Goal: Task Accomplishment & Management: Manage account settings

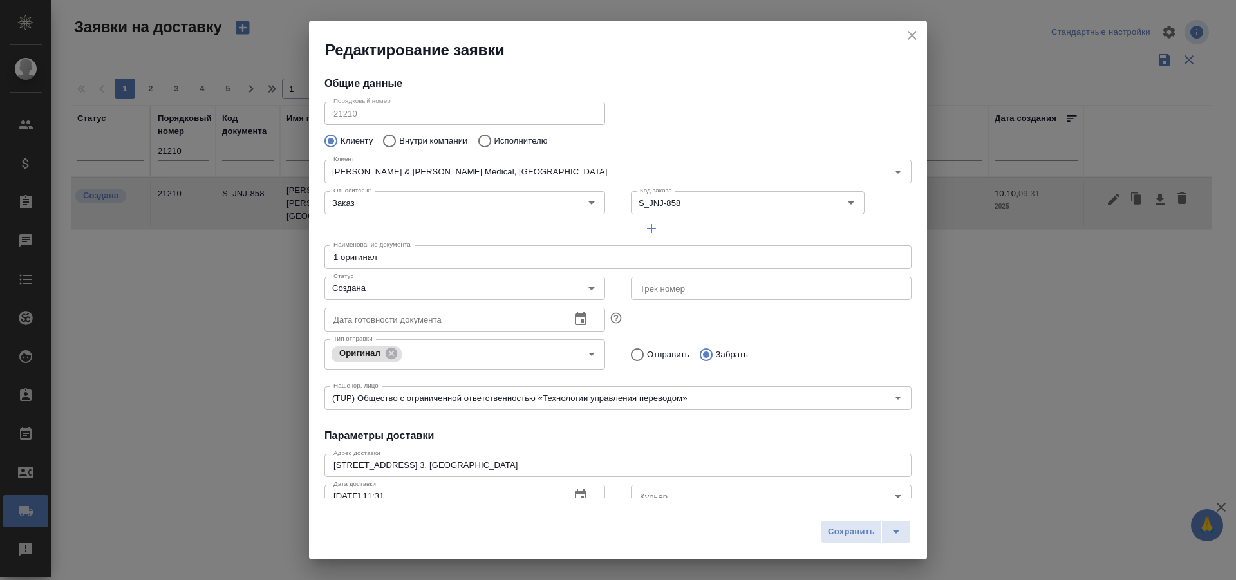
click at [926, 33] on div "Редактирование заявки" at bounding box center [618, 41] width 618 height 40
click at [916, 34] on icon "close" at bounding box center [912, 35] width 15 height 15
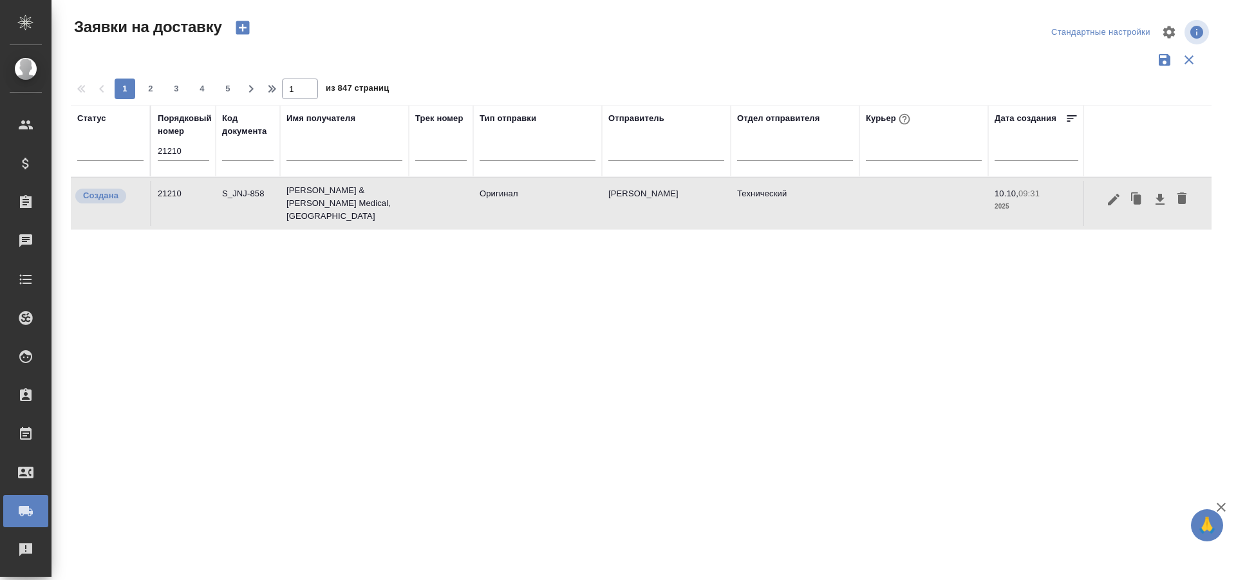
click at [198, 149] on input "21210" at bounding box center [184, 151] width 52 height 18
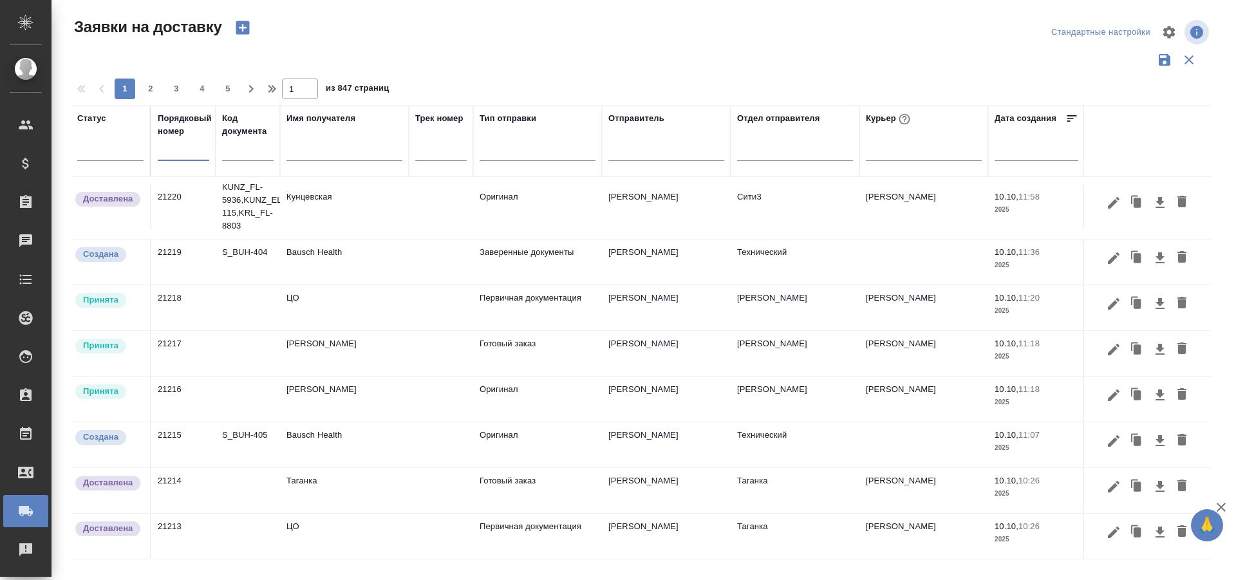
scroll to position [644, 0]
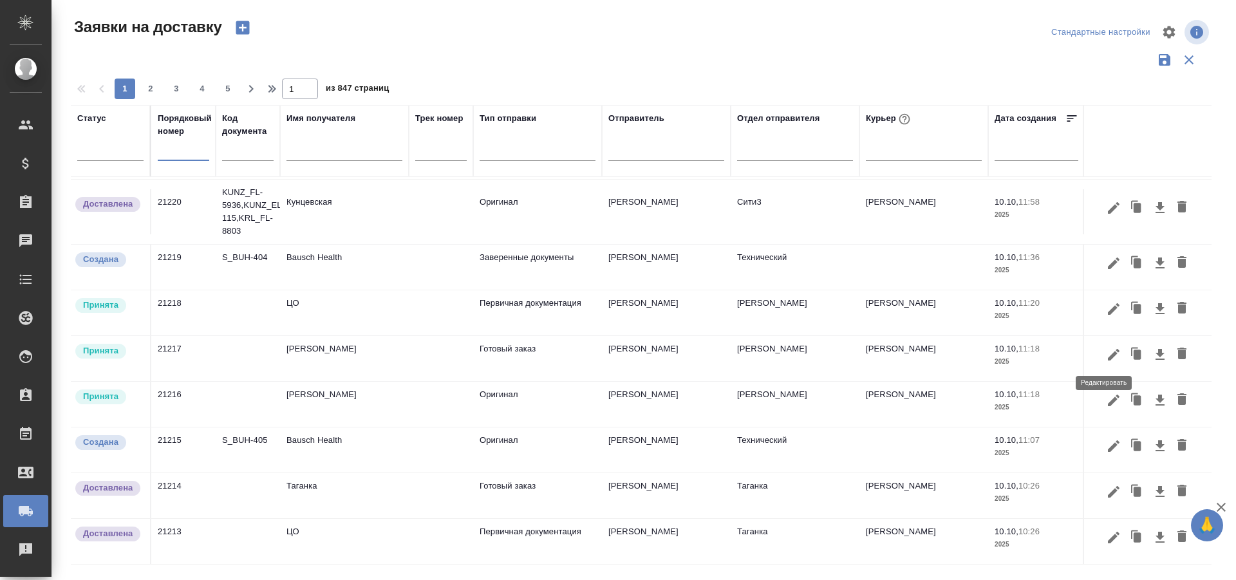
click at [1106, 355] on icon "button" at bounding box center [1113, 354] width 15 height 15
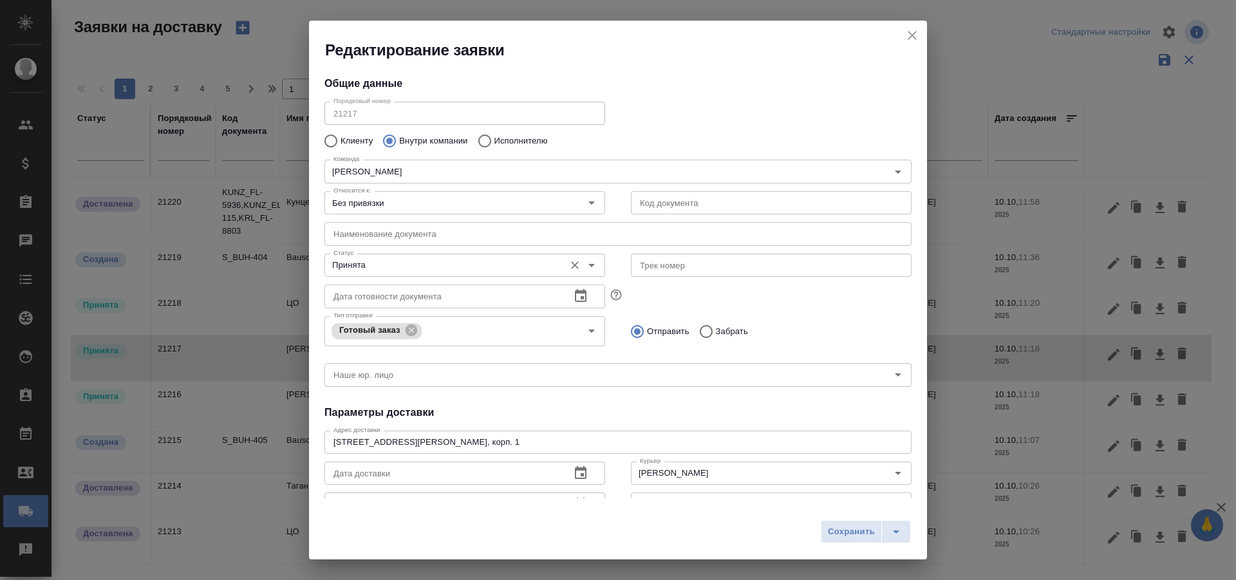
click at [423, 266] on input "Принята" at bounding box center [443, 265] width 230 height 15
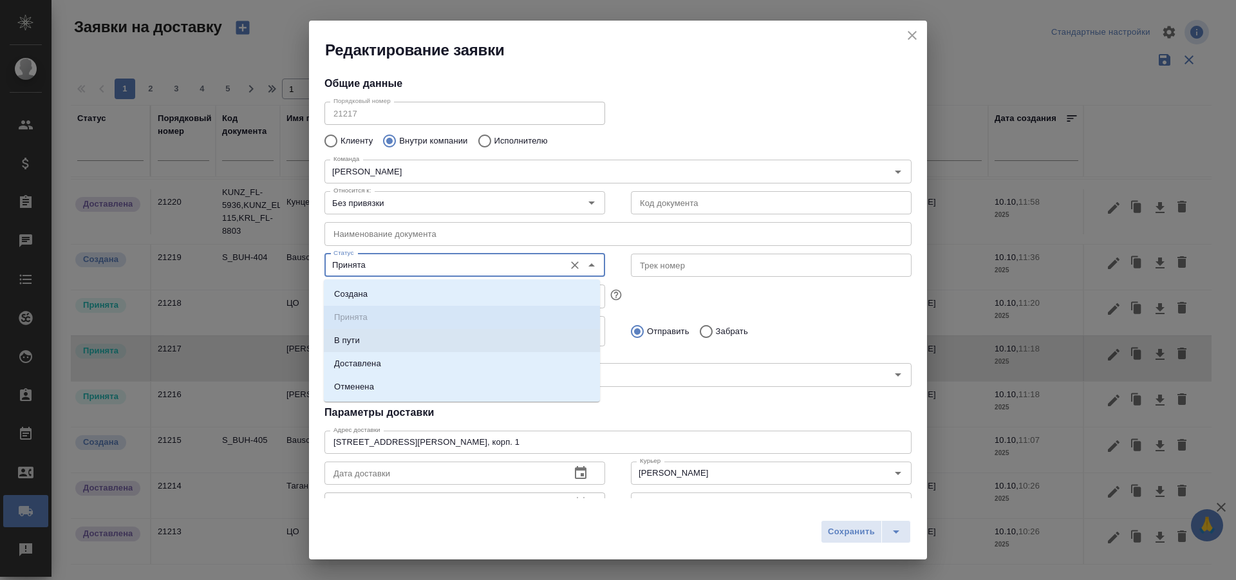
click at [384, 357] on li "Доставлена" at bounding box center [462, 363] width 276 height 23
type input "Доставлена"
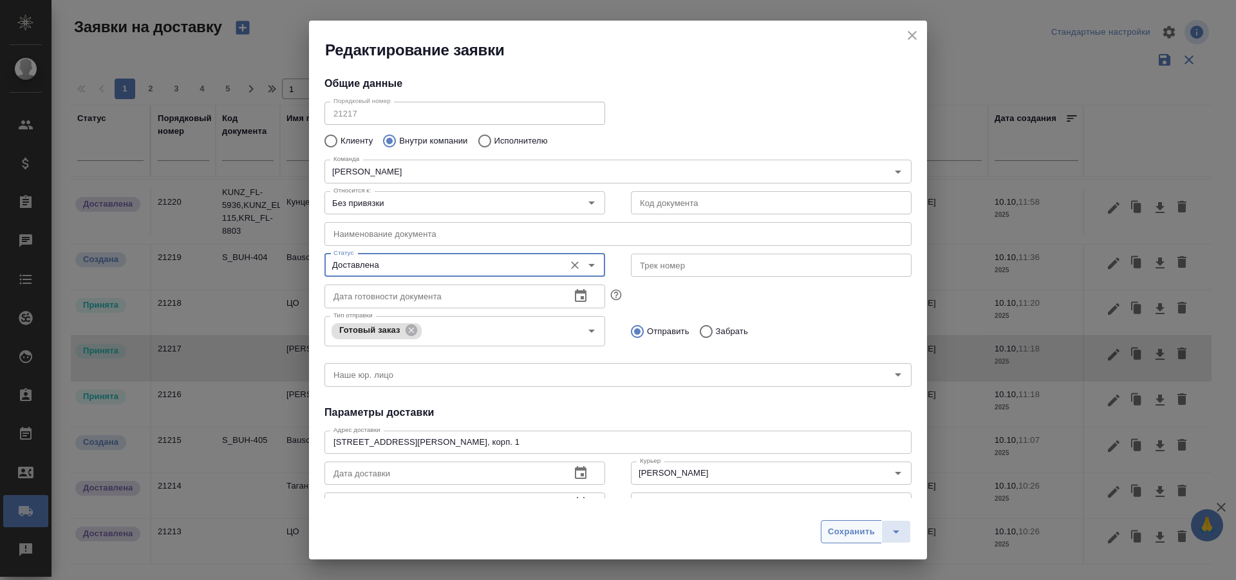
click at [831, 525] on span "Сохранить" at bounding box center [851, 532] width 47 height 15
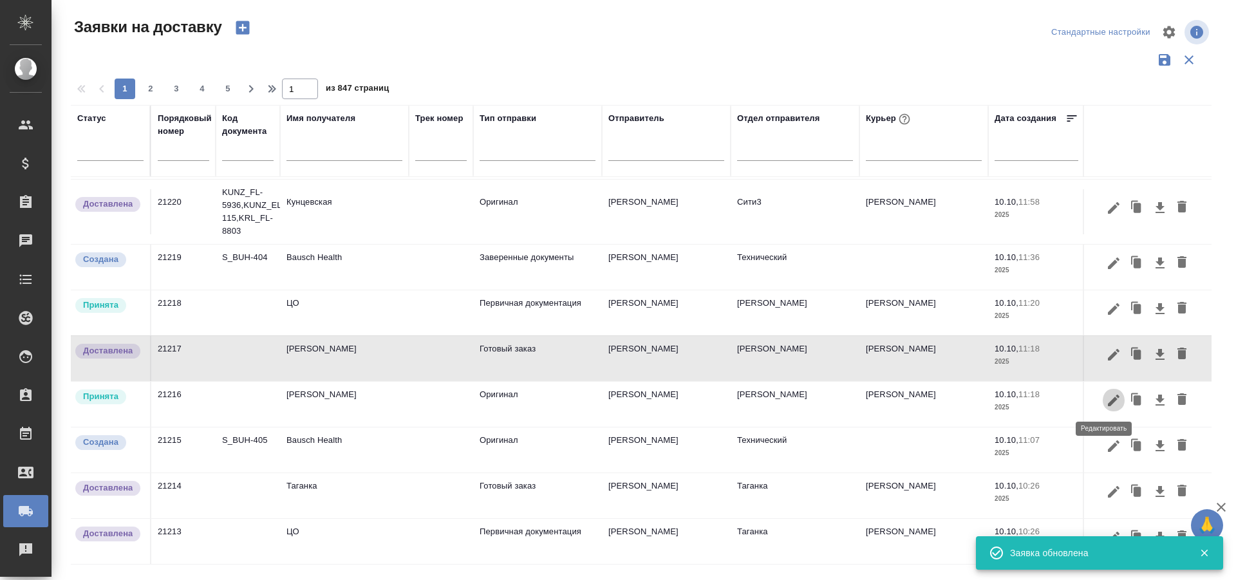
click at [1108, 401] on icon "button" at bounding box center [1114, 400] width 12 height 12
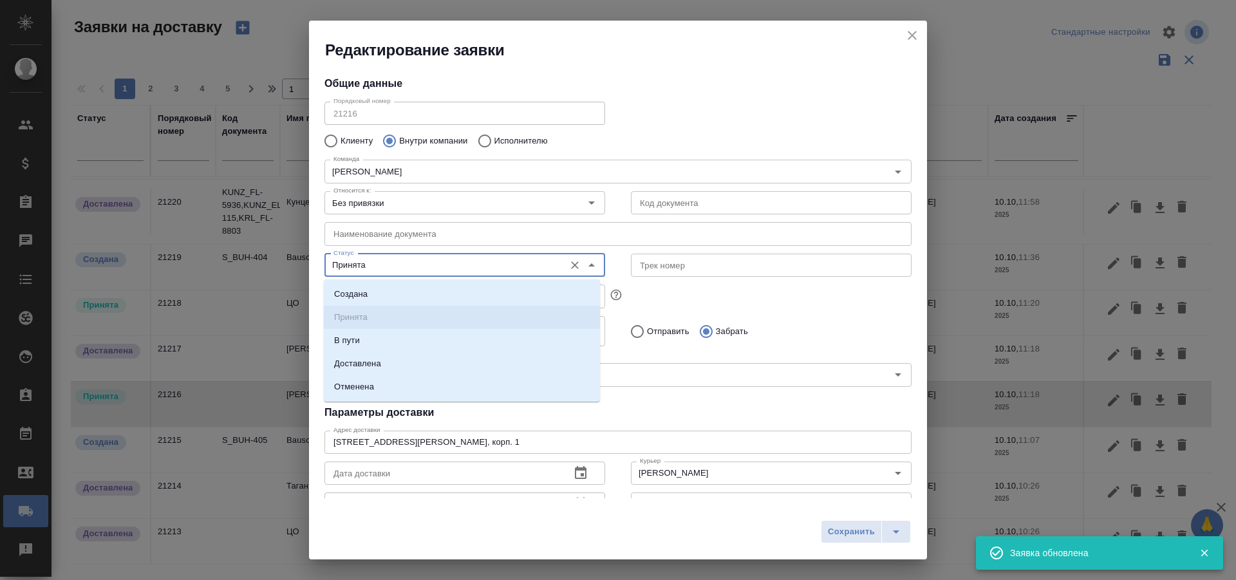
click at [419, 270] on input "Принята" at bounding box center [443, 265] width 230 height 15
click at [434, 351] on li "В пути" at bounding box center [462, 340] width 276 height 23
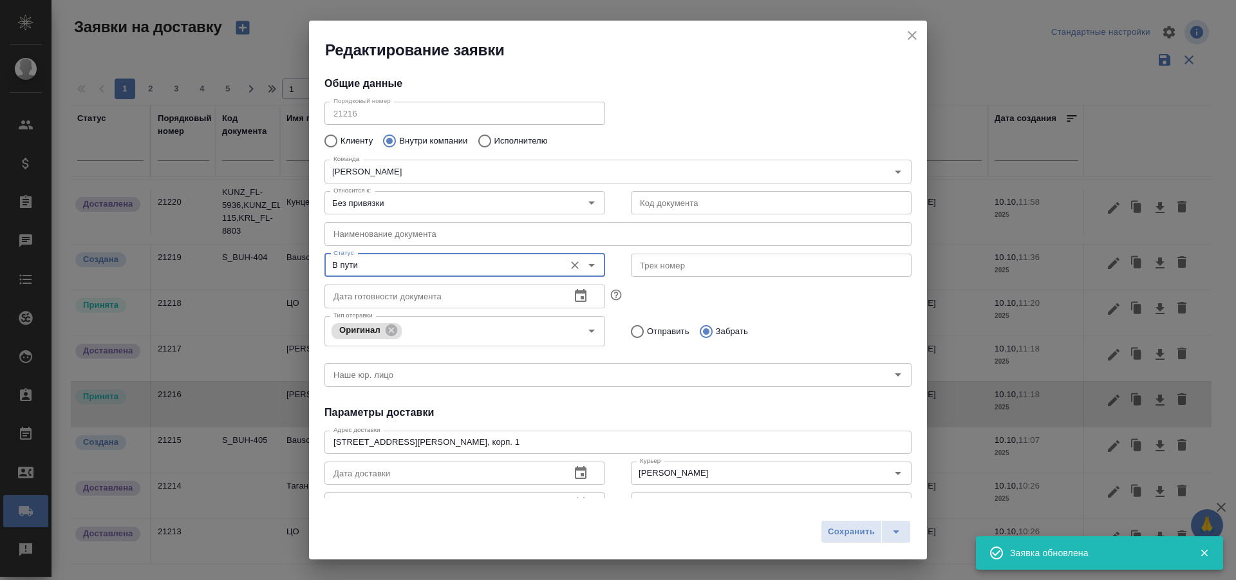
click at [429, 274] on div "В пути Статус" at bounding box center [465, 265] width 281 height 23
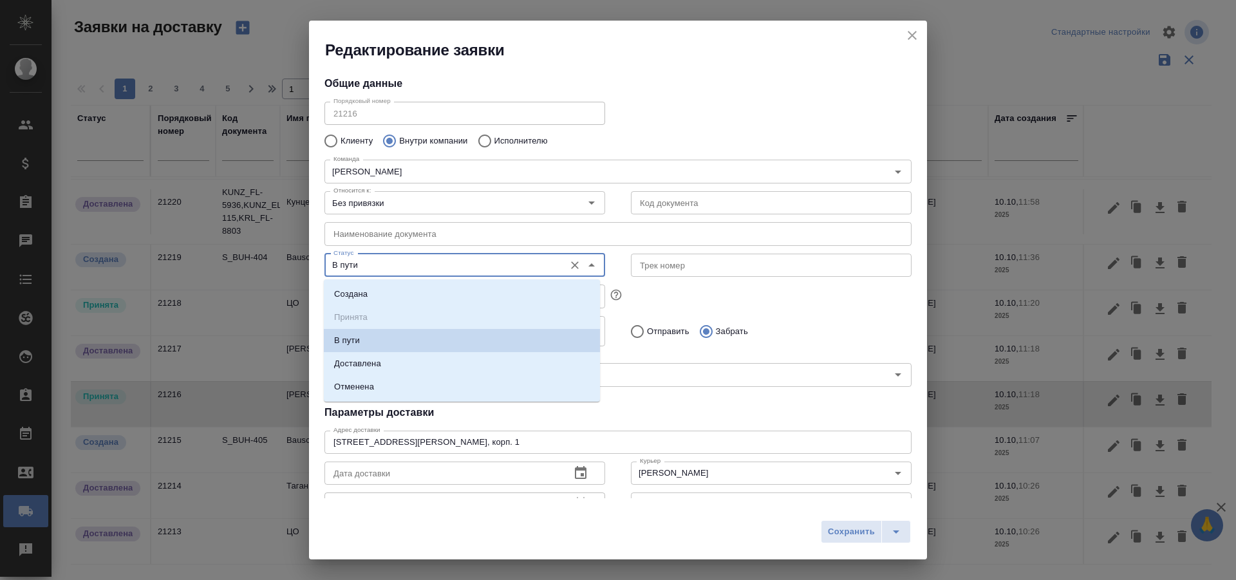
click at [443, 260] on input "В пути" at bounding box center [443, 265] width 230 height 15
click at [424, 371] on li "Доставлена" at bounding box center [462, 363] width 276 height 23
type input "Доставлена"
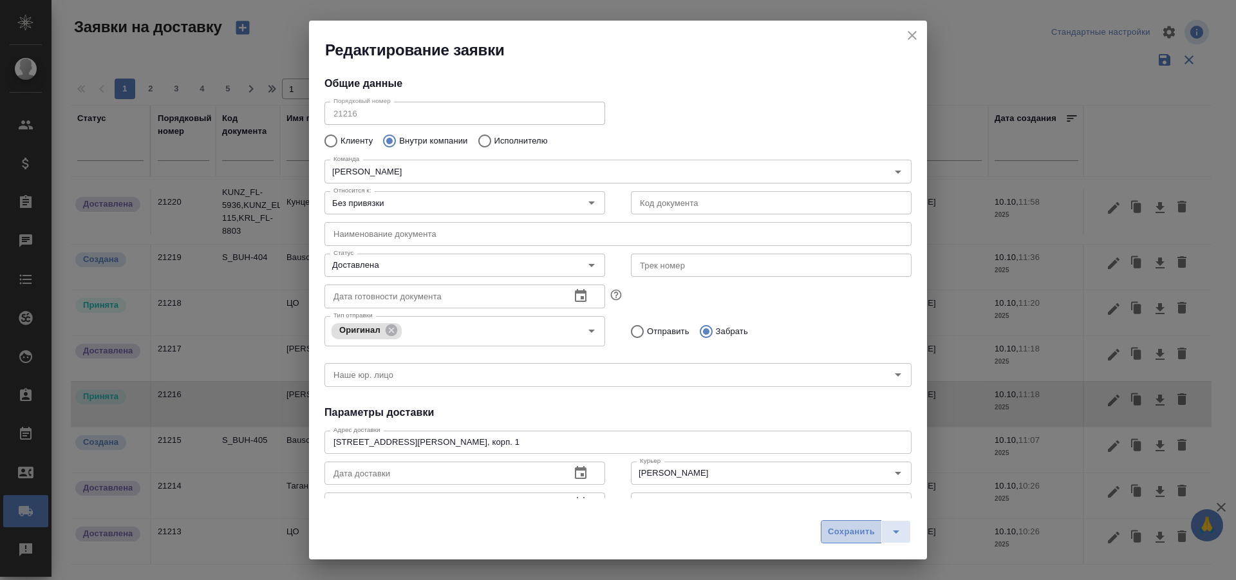
click at [832, 531] on span "Сохранить" at bounding box center [851, 532] width 47 height 15
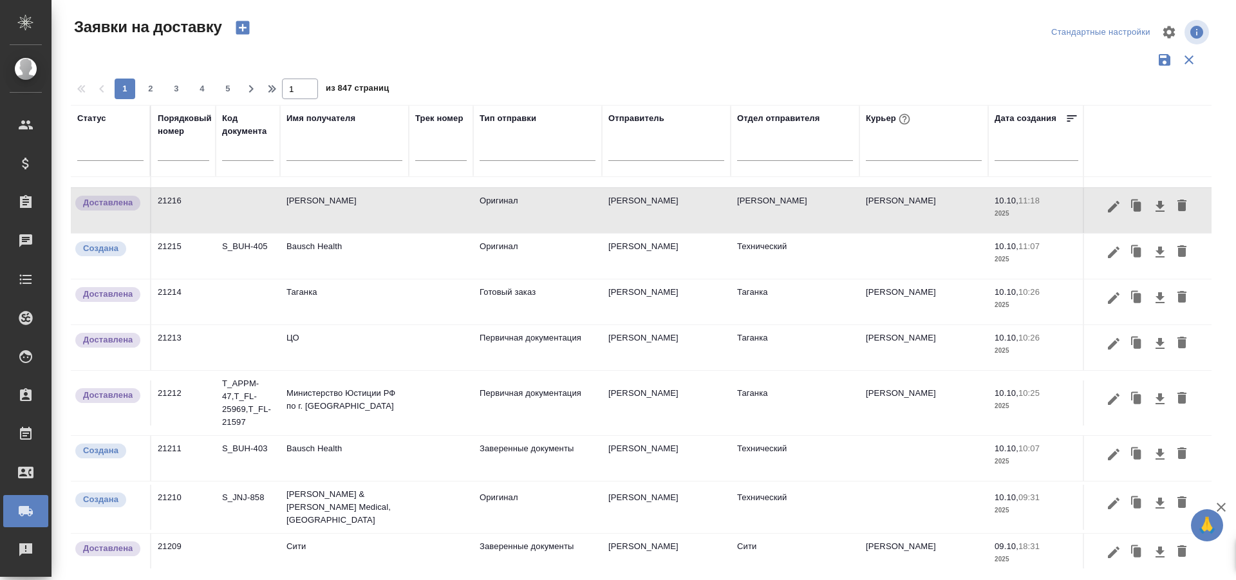
scroll to position [852, 0]
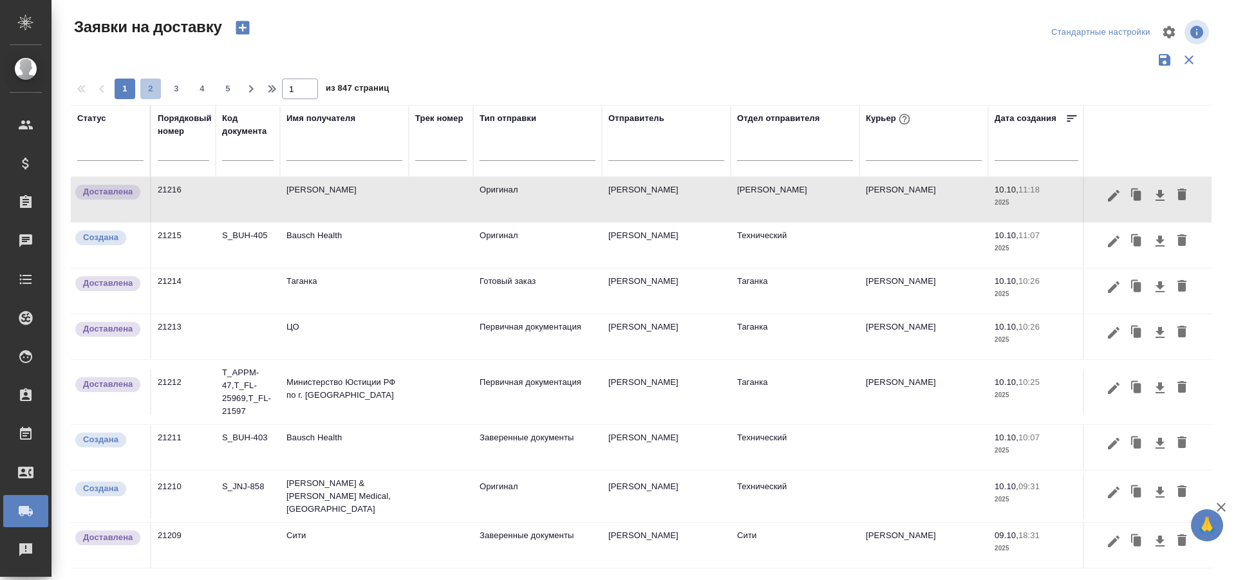
click at [155, 84] on span "2" at bounding box center [150, 88] width 21 height 13
type input "2"
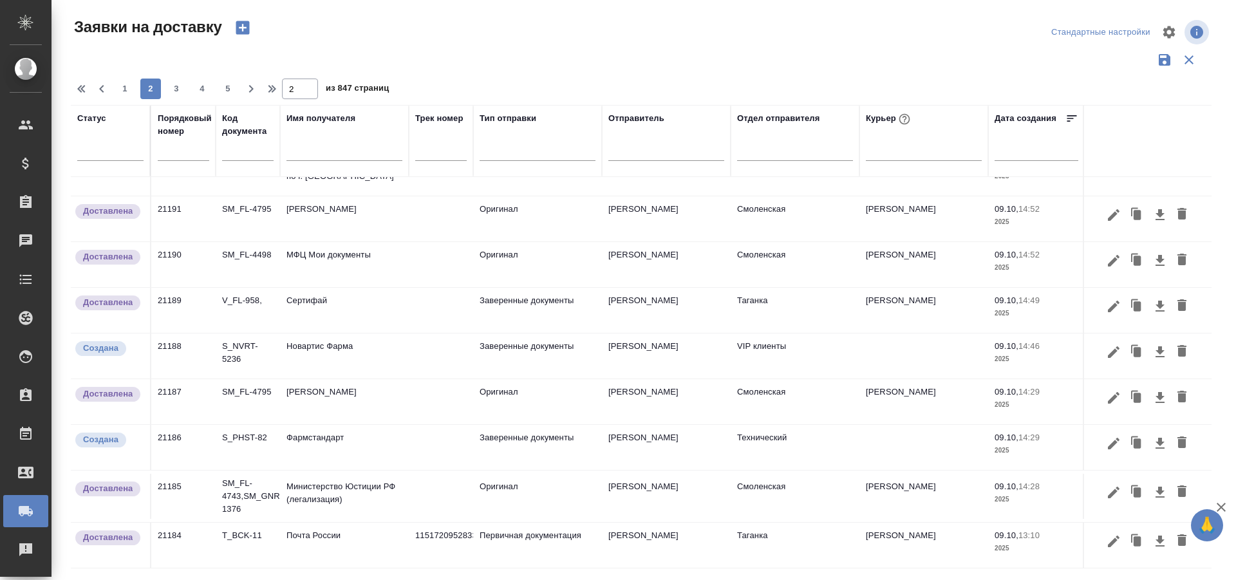
scroll to position [768, 0]
click at [1106, 438] on icon "button" at bounding box center [1113, 443] width 15 height 15
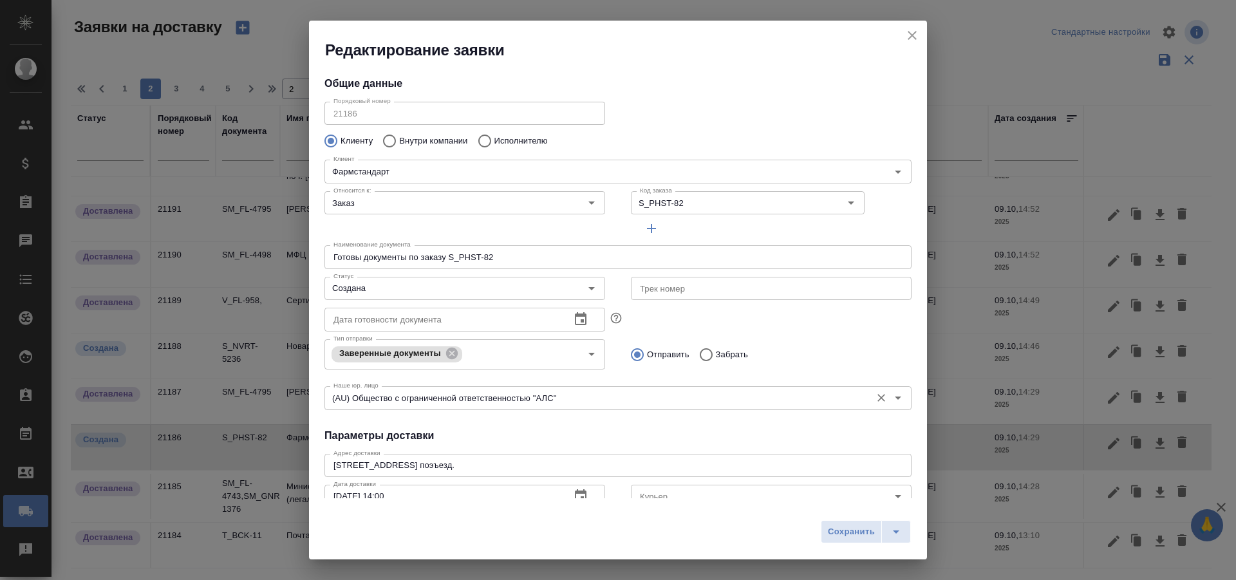
type input "[PERSON_NAME]"
type input "[PHONE_NUMBER]"
type input "[PERSON_NAME]"
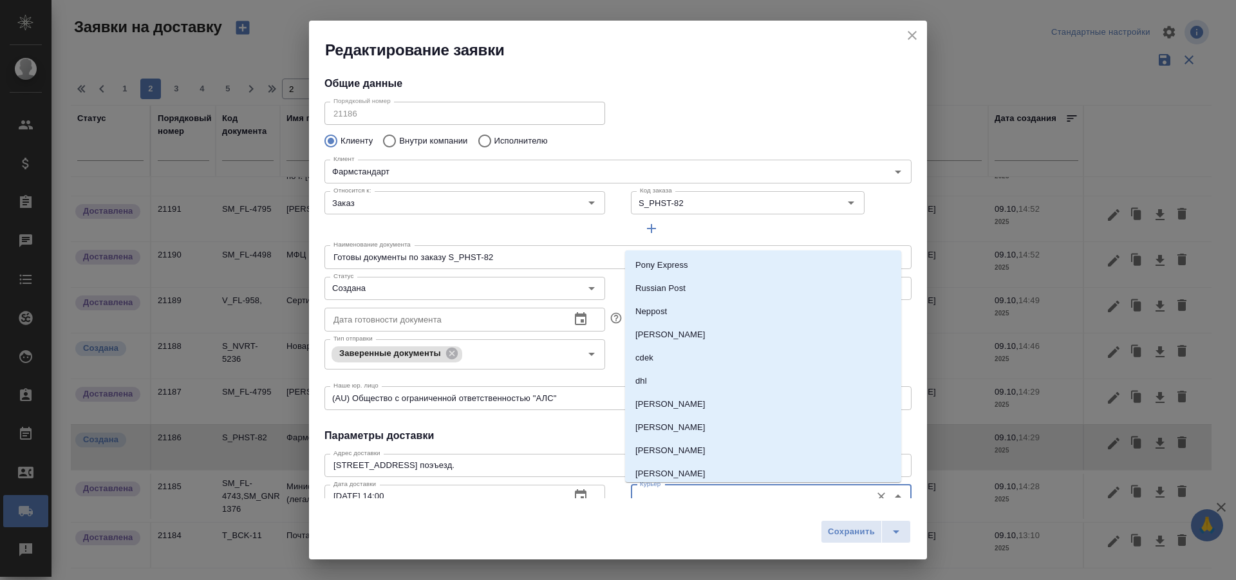
click at [708, 494] on input "Курьер" at bounding box center [750, 496] width 230 height 15
click at [690, 449] on p "[PERSON_NAME]" at bounding box center [670, 450] width 70 height 13
type input "[PERSON_NAME]"
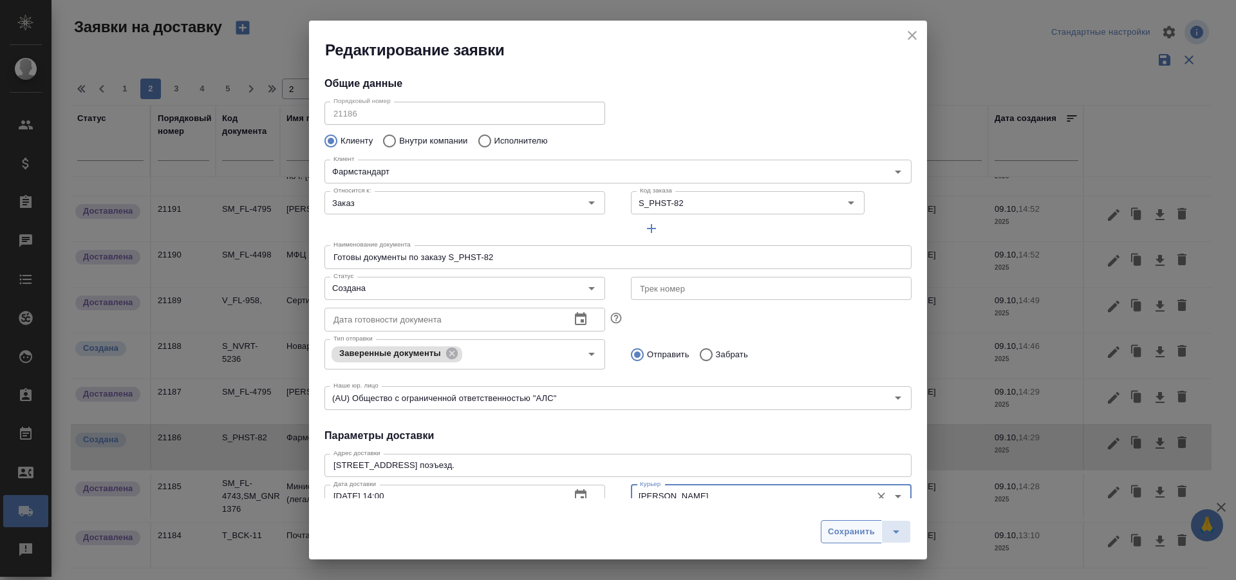
click at [828, 523] on button "Сохранить" at bounding box center [851, 531] width 61 height 23
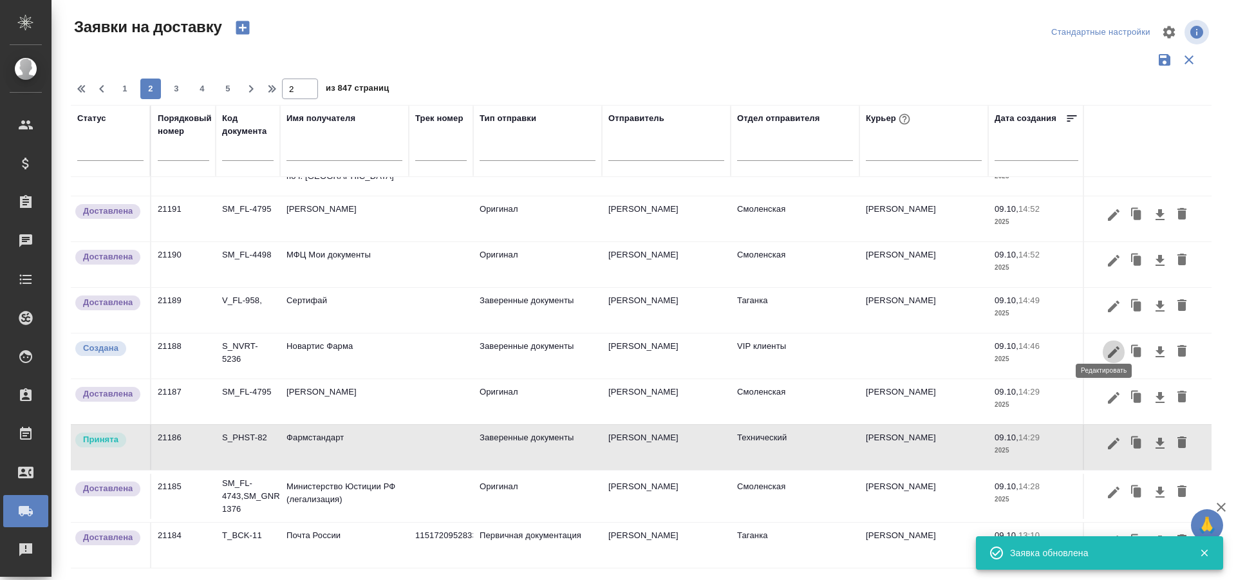
click at [1108, 346] on icon "button" at bounding box center [1114, 352] width 12 height 12
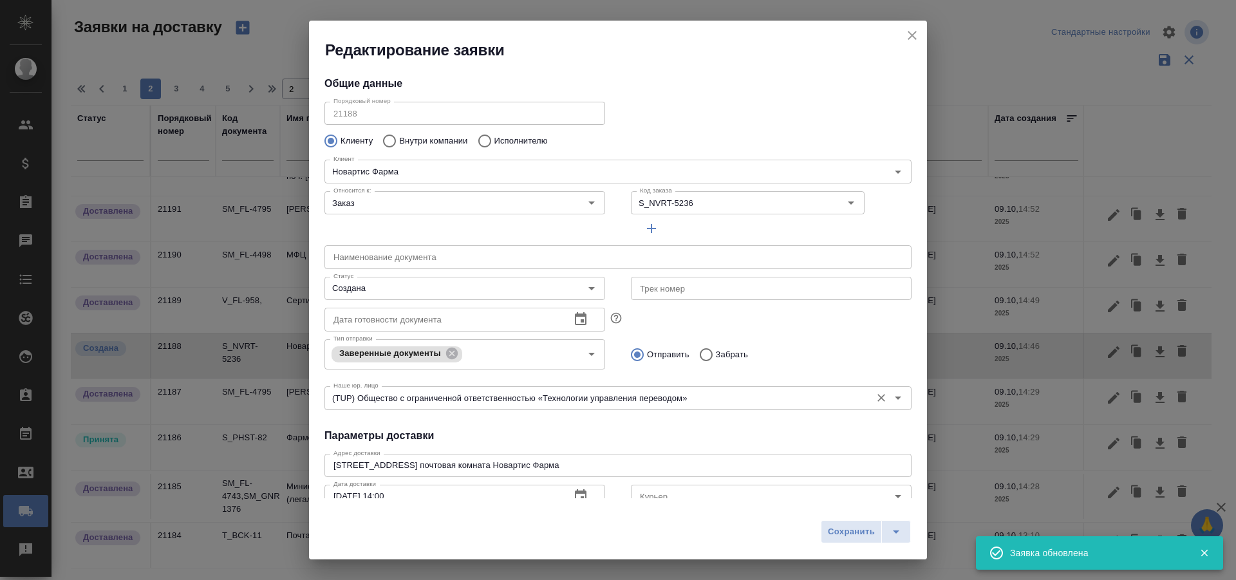
type input "[PERSON_NAME]"
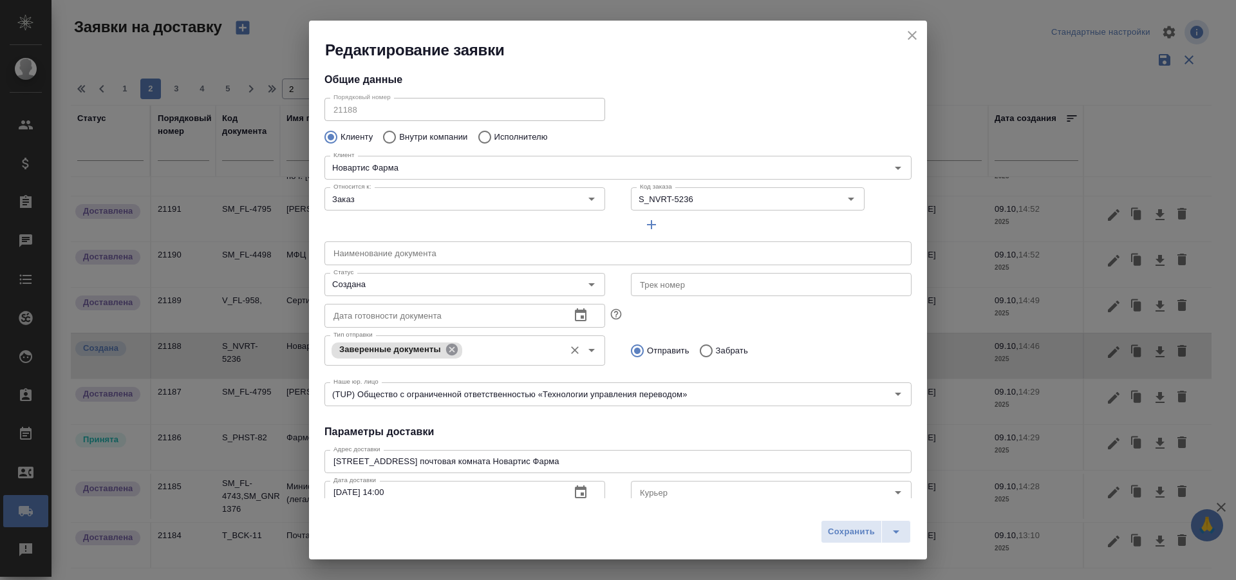
scroll to position [0, 0]
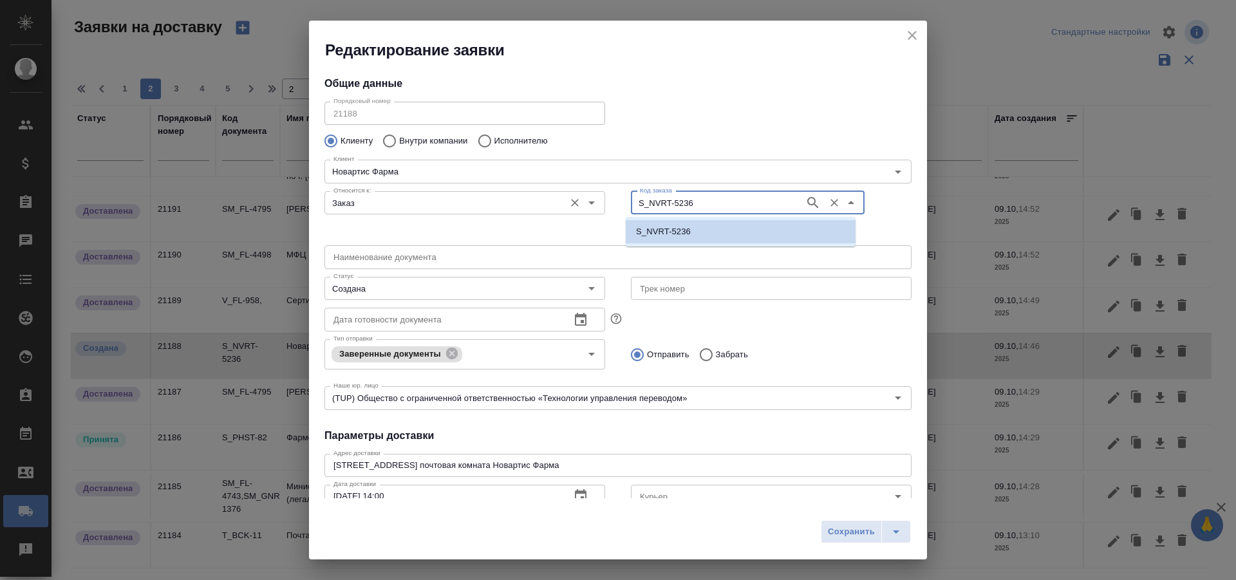
drag, startPoint x: 678, startPoint y: 203, endPoint x: 517, endPoint y: 203, distance: 161.0
click at [517, 203] on div "Относится к: Заказ Относится к: Код заказа S_NVRT-5236 Код заказа" at bounding box center [618, 213] width 613 height 80
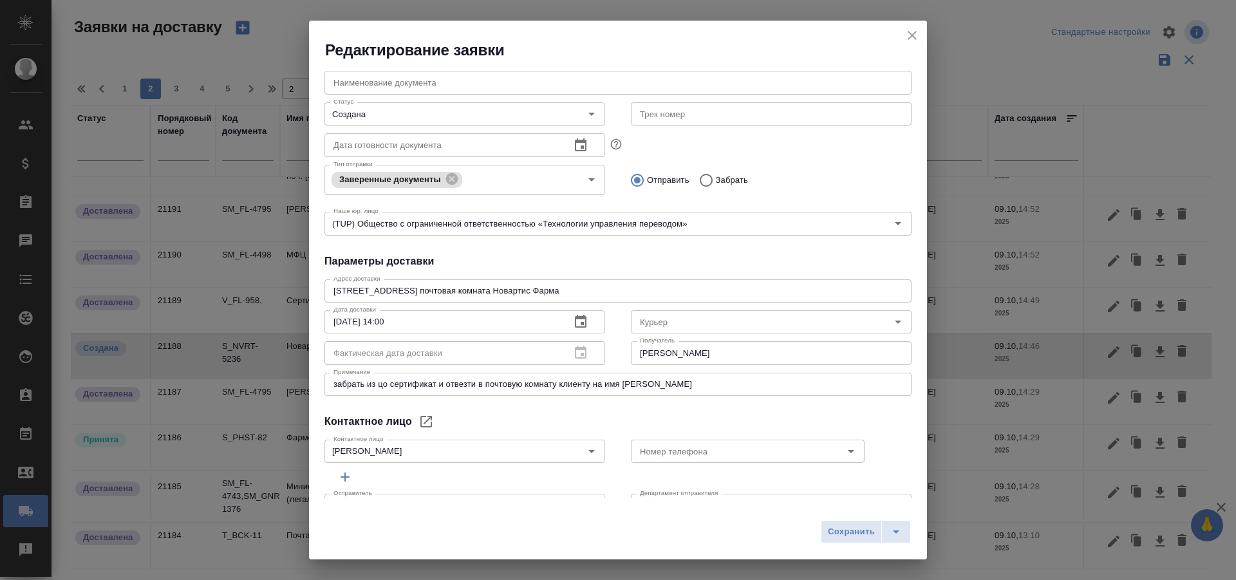
scroll to position [193, 0]
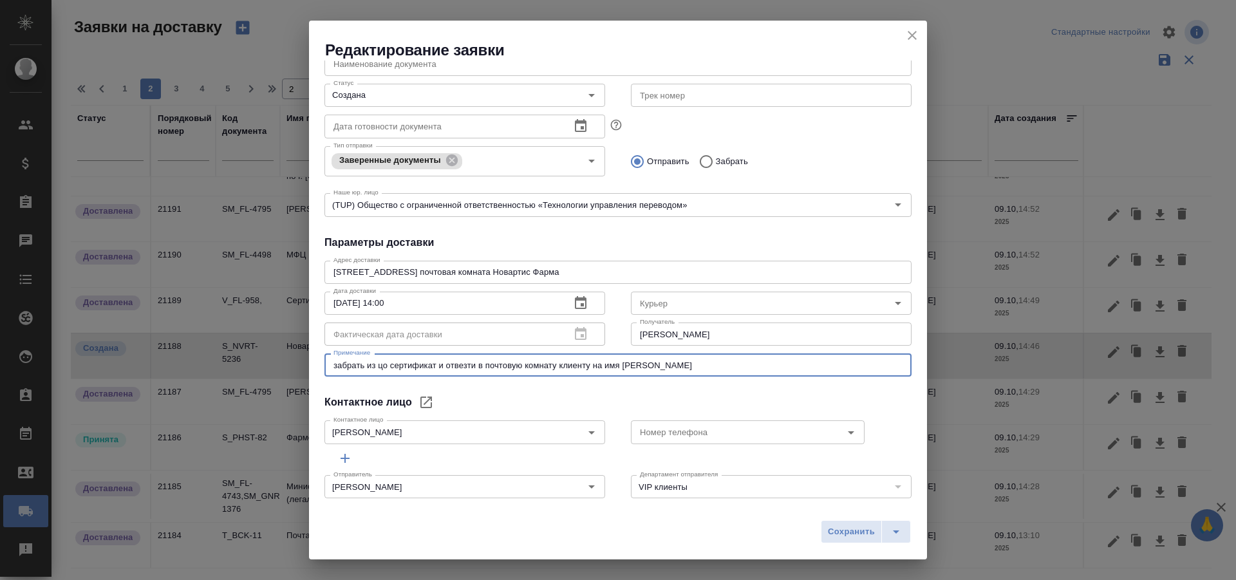
drag, startPoint x: 593, startPoint y: 366, endPoint x: 776, endPoint y: 363, distance: 183.5
click at [776, 363] on textarea "забрать из цо сертификат и отвезти в почтовую комнату клиенту на имя [PERSON_NA…" at bounding box center [618, 366] width 569 height 10
click at [594, 244] on h4 "Параметры доставки" at bounding box center [618, 242] width 587 height 15
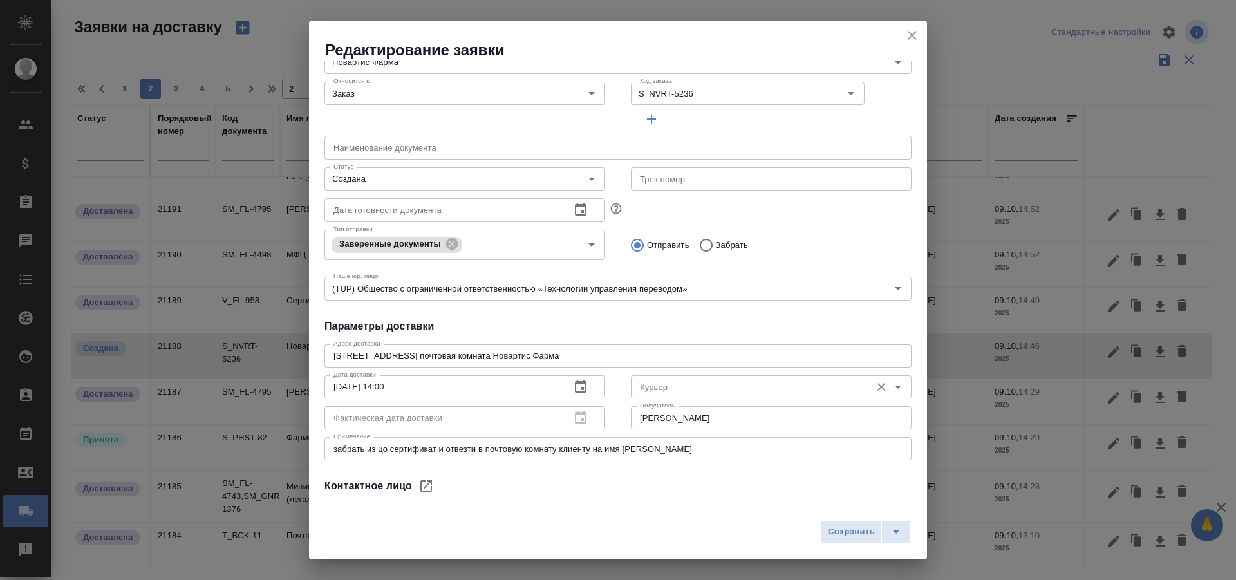
scroll to position [129, 0]
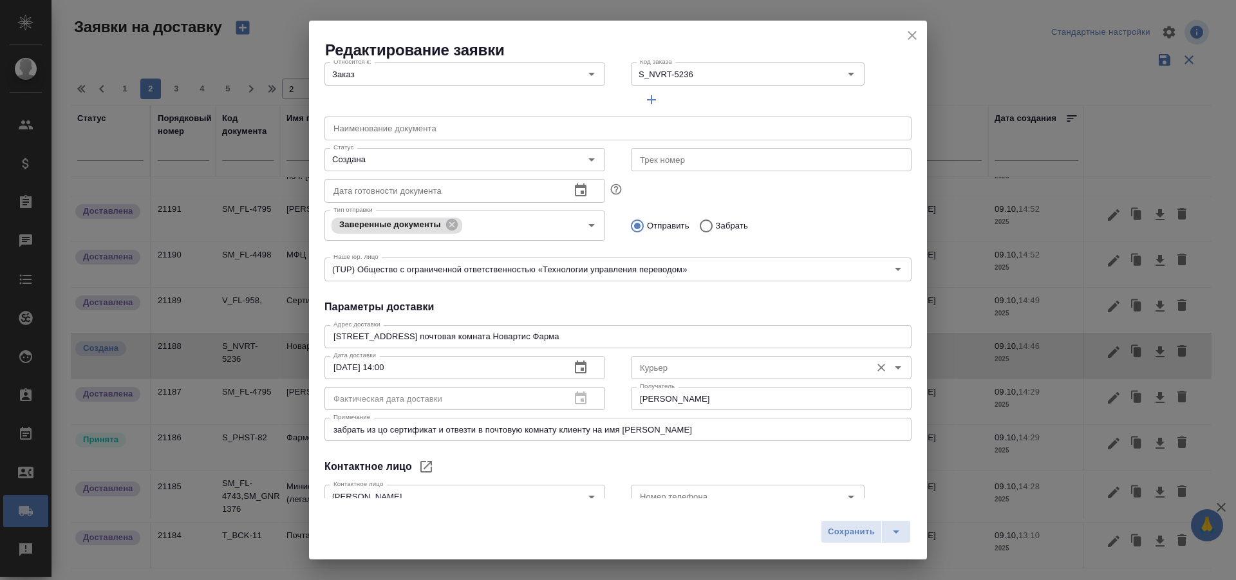
click at [670, 352] on div "[PERSON_NAME]" at bounding box center [771, 366] width 281 height 31
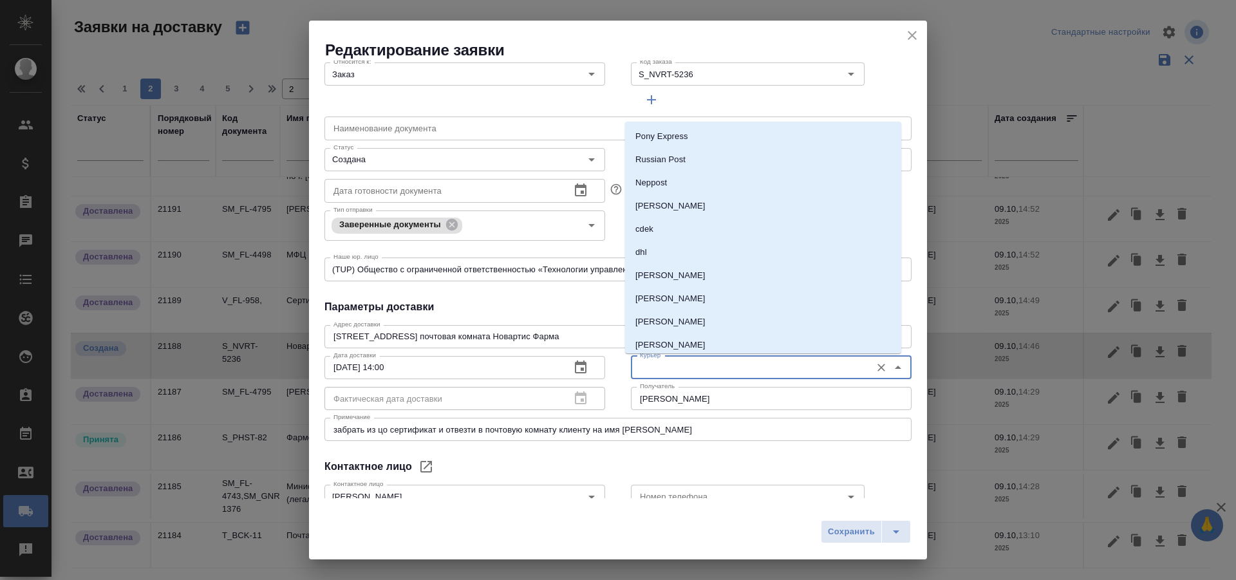
click at [675, 365] on input "Курьер" at bounding box center [750, 367] width 230 height 15
click at [690, 267] on li "[PERSON_NAME]" at bounding box center [763, 275] width 276 height 23
type input "[PERSON_NAME]"
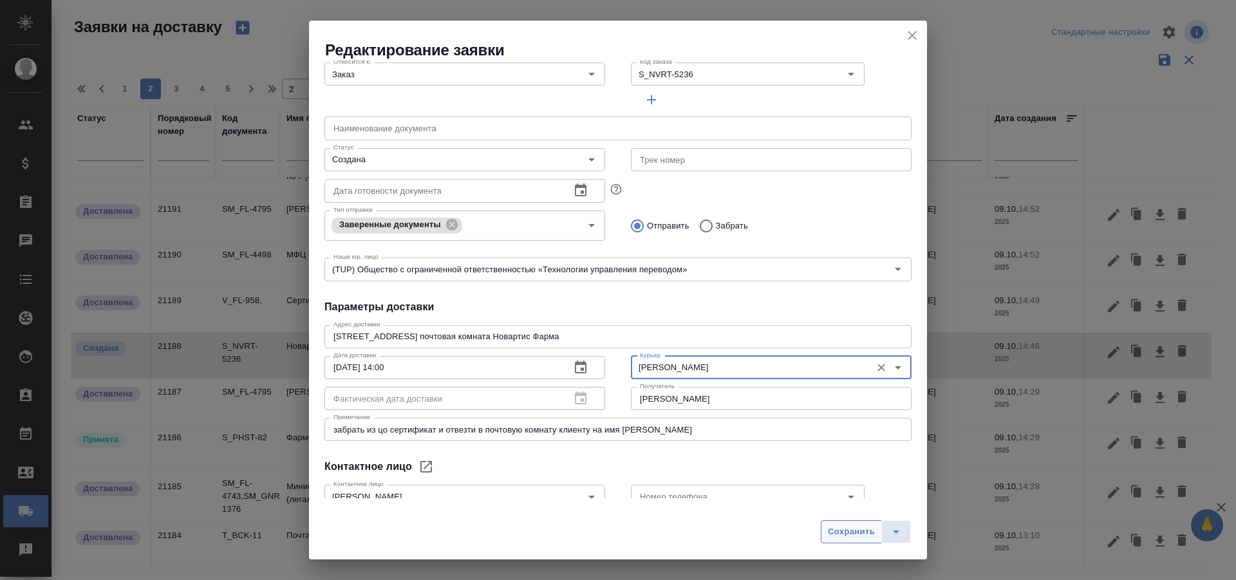
click at [836, 539] on span "Сохранить" at bounding box center [851, 532] width 47 height 15
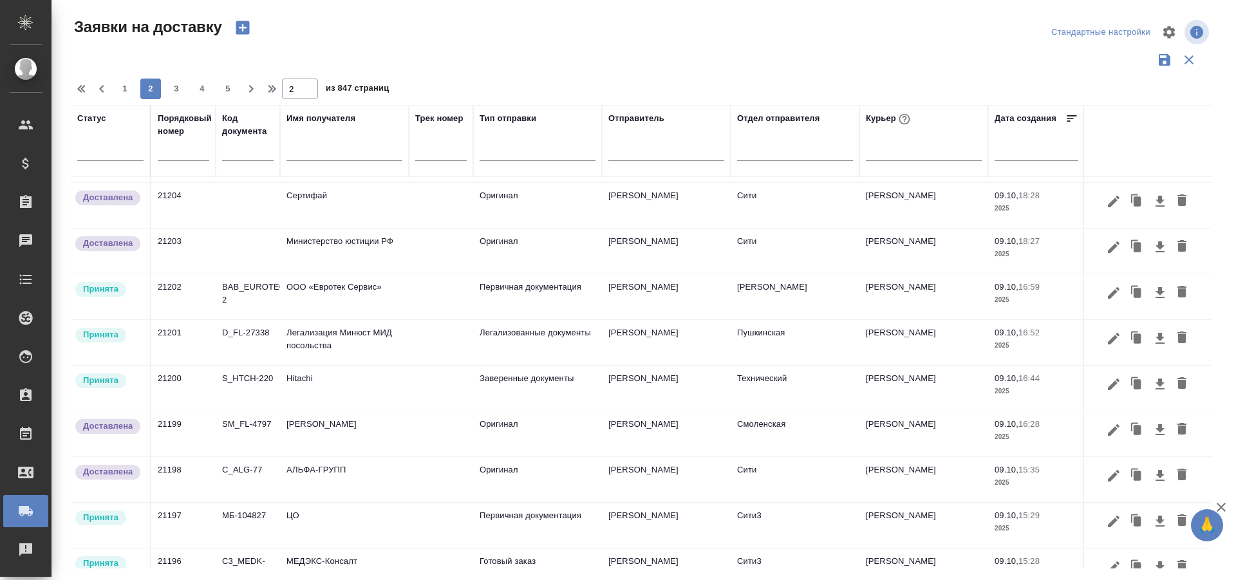
scroll to position [124, 0]
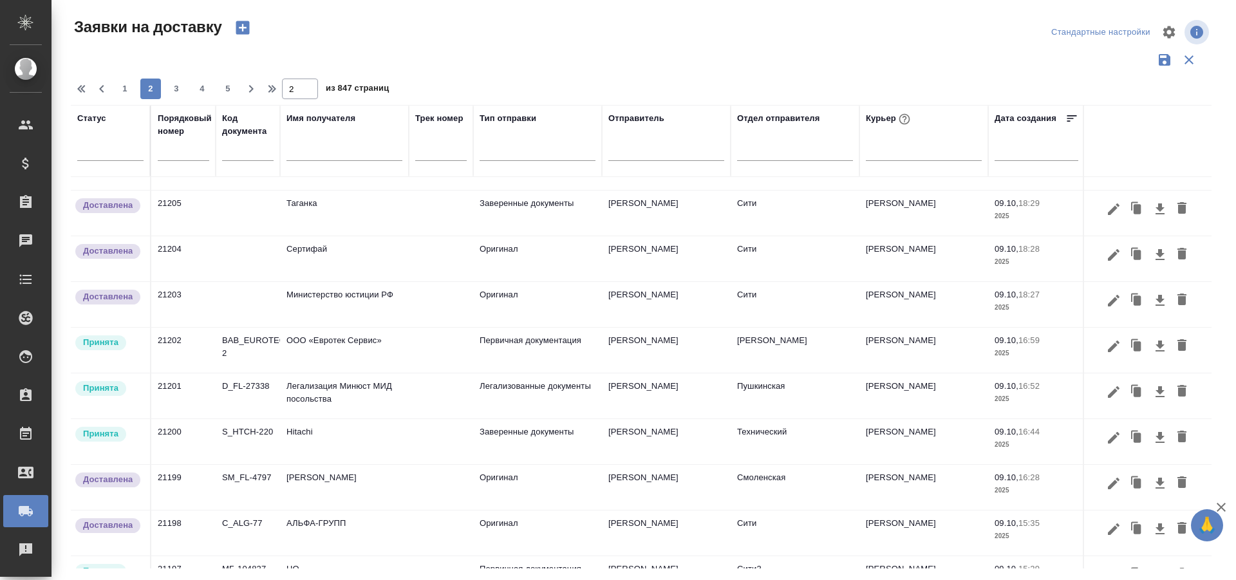
click at [1113, 443] on button "button" at bounding box center [1114, 438] width 22 height 24
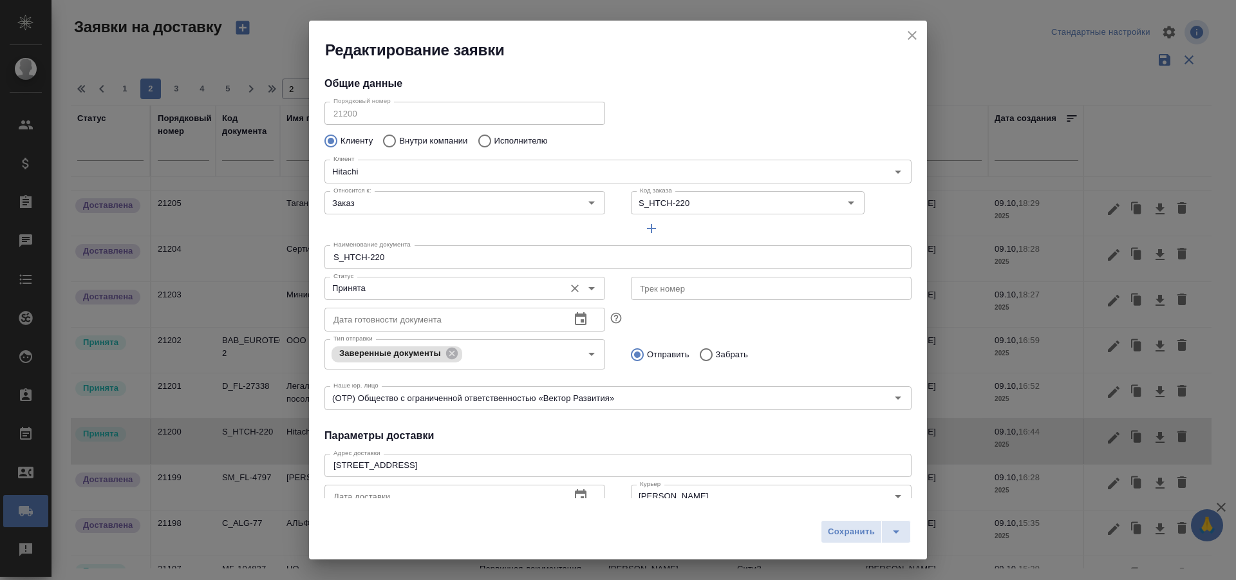
click at [431, 279] on div "Принята Статус" at bounding box center [465, 288] width 281 height 23
click at [440, 286] on input "Принята" at bounding box center [443, 288] width 230 height 15
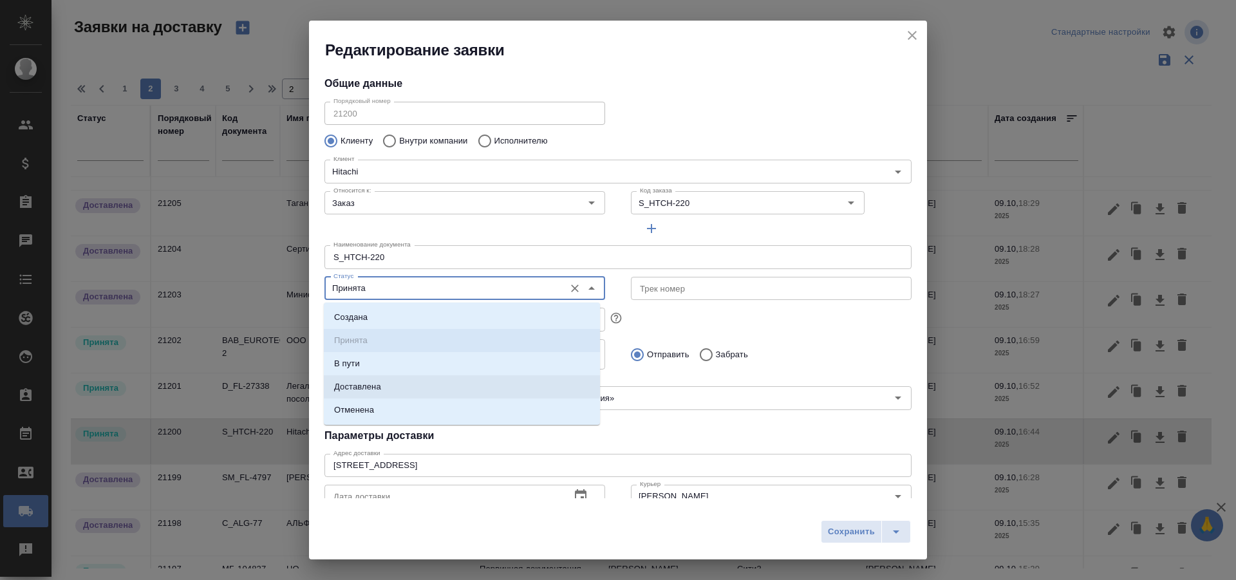
click at [395, 383] on li "Доставлена" at bounding box center [462, 386] width 276 height 23
type input "Доставлена"
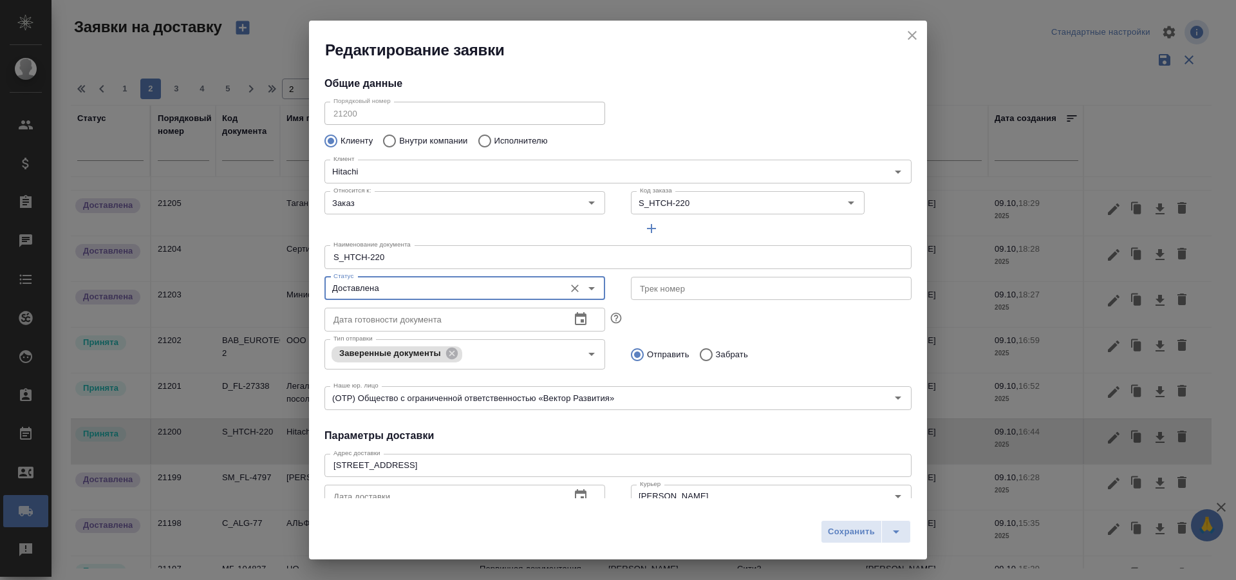
scroll to position [64, 0]
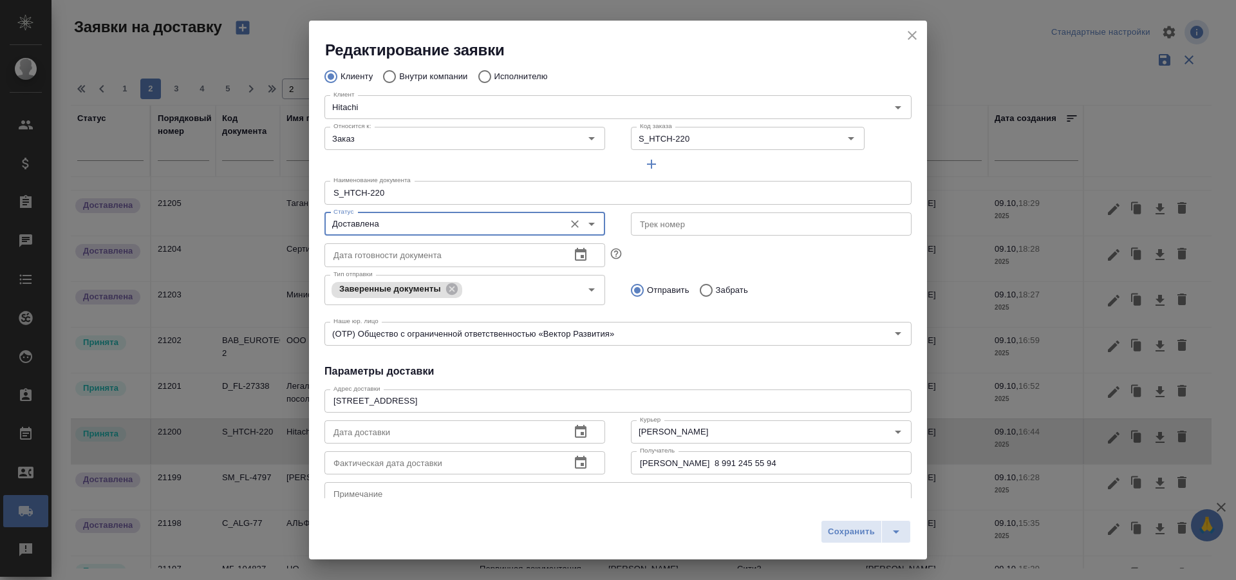
click at [575, 466] on icon "button" at bounding box center [581, 462] width 12 height 13
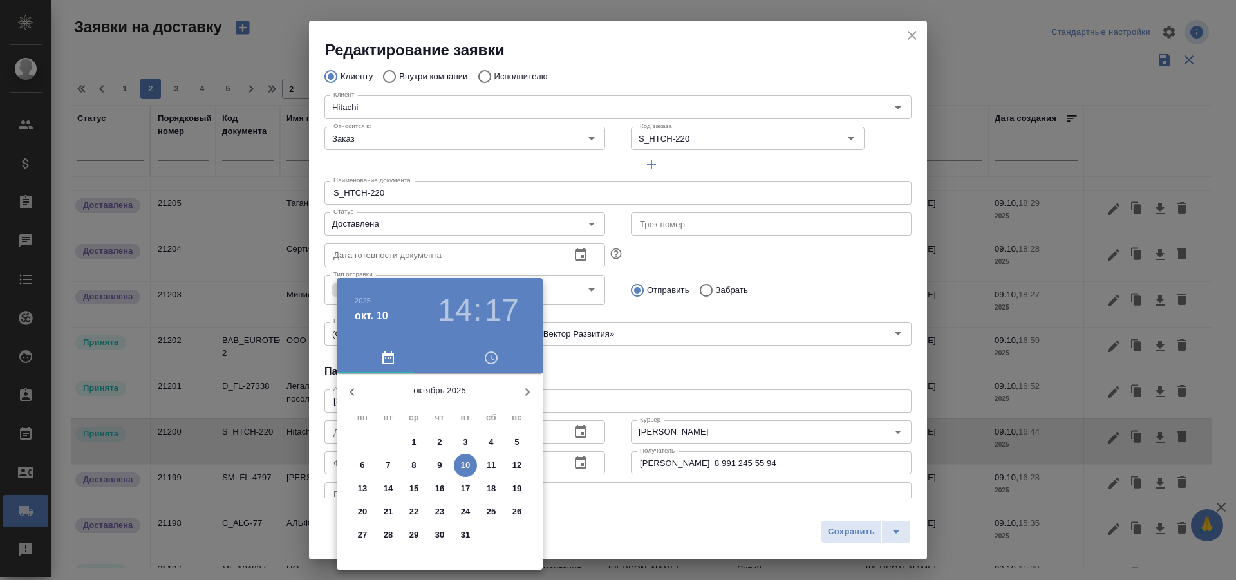
click at [444, 464] on span "9" at bounding box center [439, 465] width 23 height 13
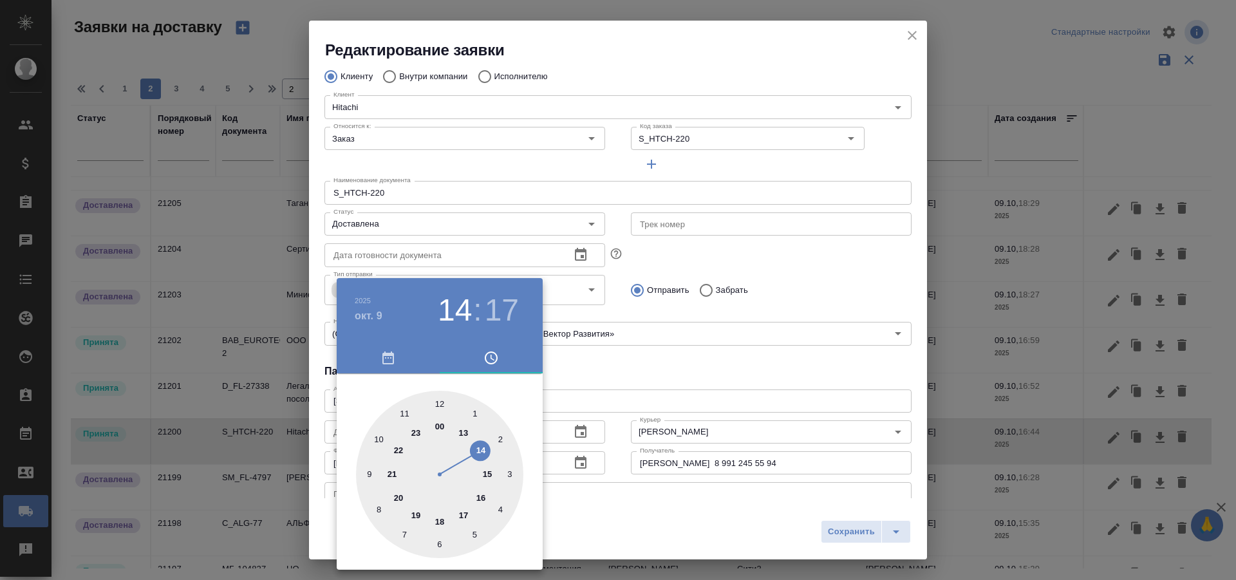
click at [458, 519] on div at bounding box center [439, 474] width 167 height 167
click at [433, 405] on div at bounding box center [439, 474] width 167 height 167
type input "[DATE] 17:59"
click at [848, 537] on div at bounding box center [618, 290] width 1236 height 580
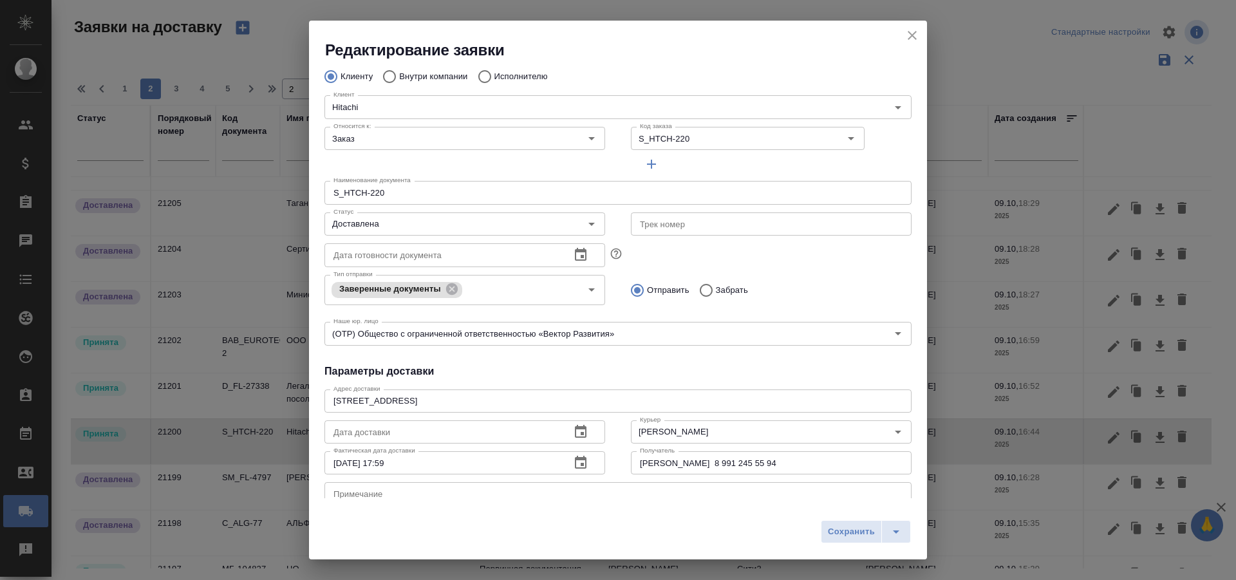
click at [840, 528] on div "[DATE] 17 : 59 00 05 10 15 20 25 30 35 40 45 50 55" at bounding box center [618, 290] width 1236 height 580
click at [843, 532] on span "Сохранить" at bounding box center [851, 532] width 47 height 15
